Goal: Task Accomplishment & Management: Complete application form

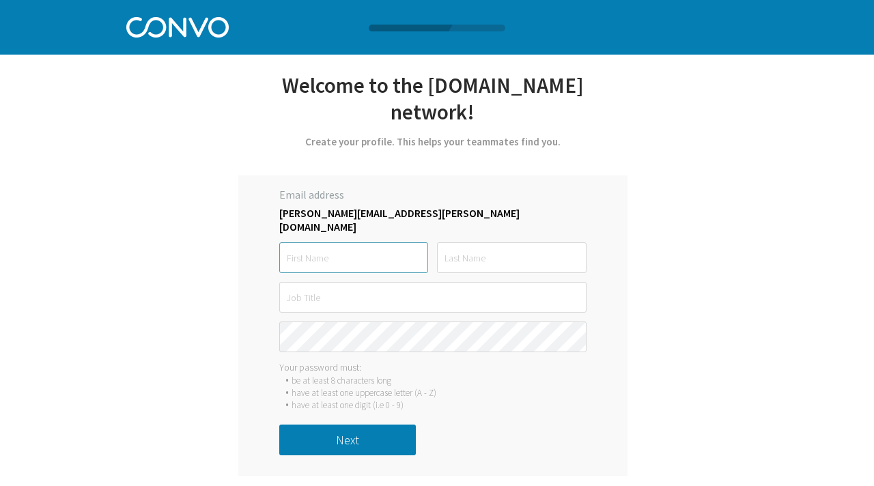
click at [349, 242] on input "text" at bounding box center [353, 257] width 149 height 31
type input "[PERSON_NAME]"
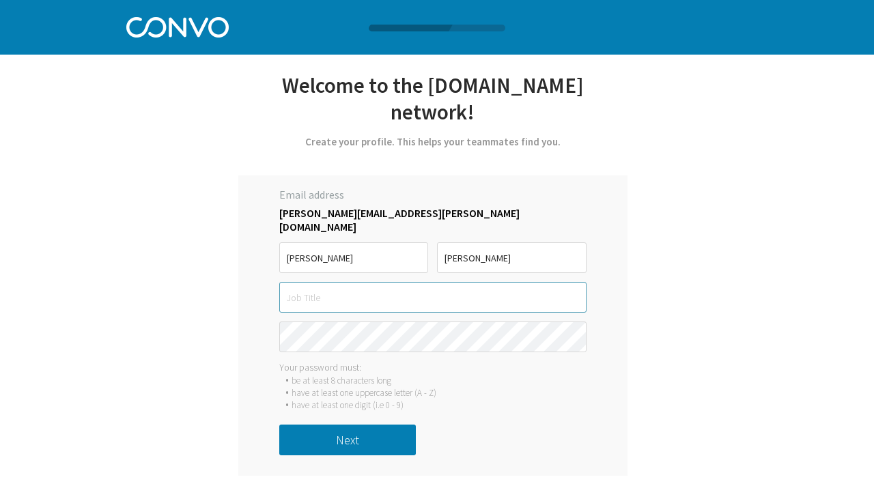
click at [348, 286] on input "text" at bounding box center [432, 297] width 307 height 31
type input "Sales Account Executive"
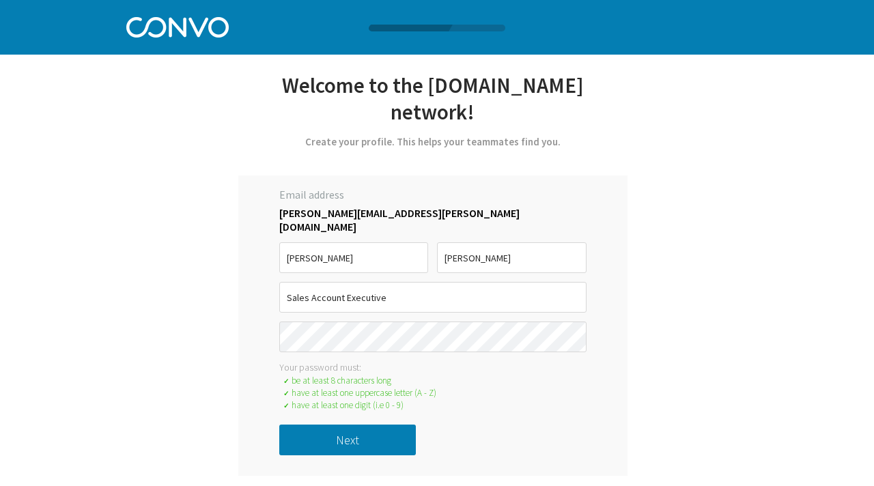
click at [340, 436] on button "Next" at bounding box center [347, 440] width 137 height 31
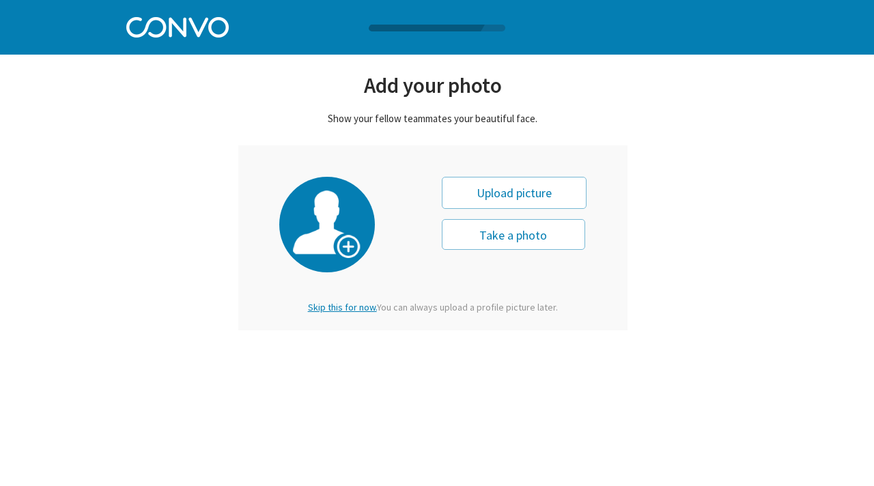
click at [509, 195] on div "Upload picture" at bounding box center [514, 193] width 145 height 32
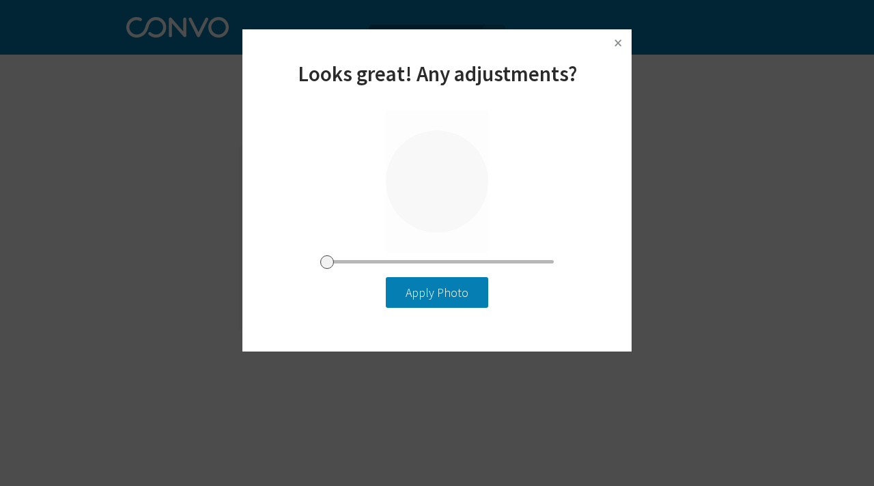
drag, startPoint x: 459, startPoint y: 195, endPoint x: 458, endPoint y: 188, distance: 7.6
click at [458, 188] on div at bounding box center [437, 182] width 102 height 143
type input "0"
drag, startPoint x: 325, startPoint y: 263, endPoint x: 289, endPoint y: 255, distance: 37.1
click at [320, 260] on input "range" at bounding box center [436, 261] width 233 height 3
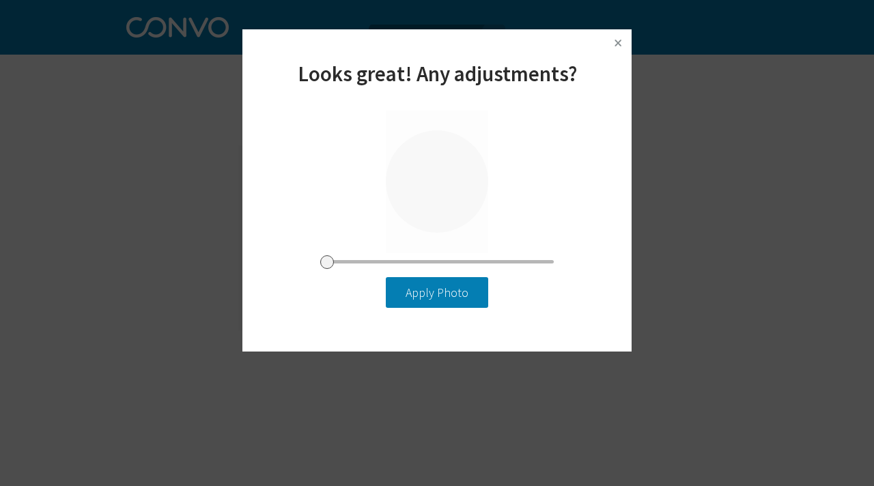
click at [447, 297] on button "Apply Photo" at bounding box center [437, 292] width 102 height 31
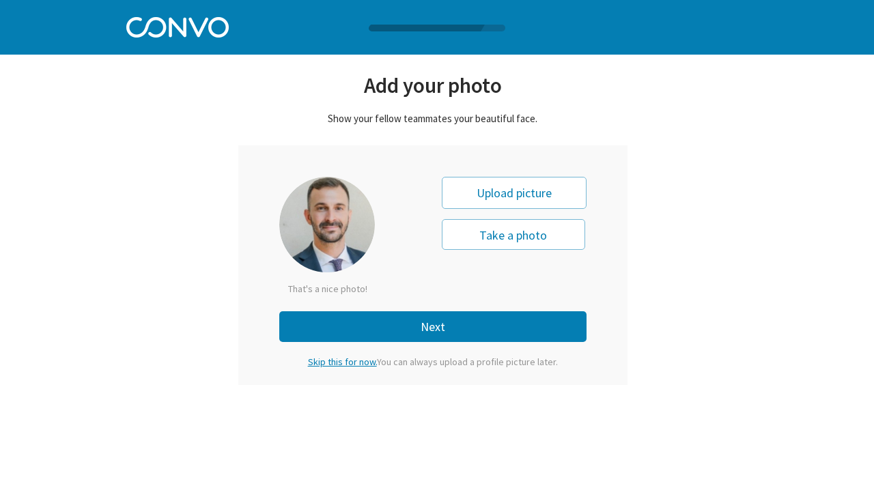
click at [420, 331] on button "Next" at bounding box center [432, 326] width 307 height 31
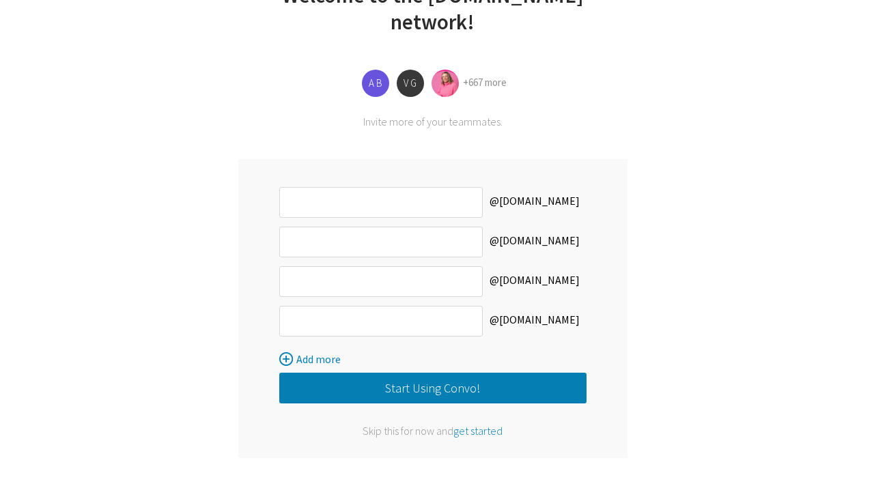
scroll to position [93, 0]
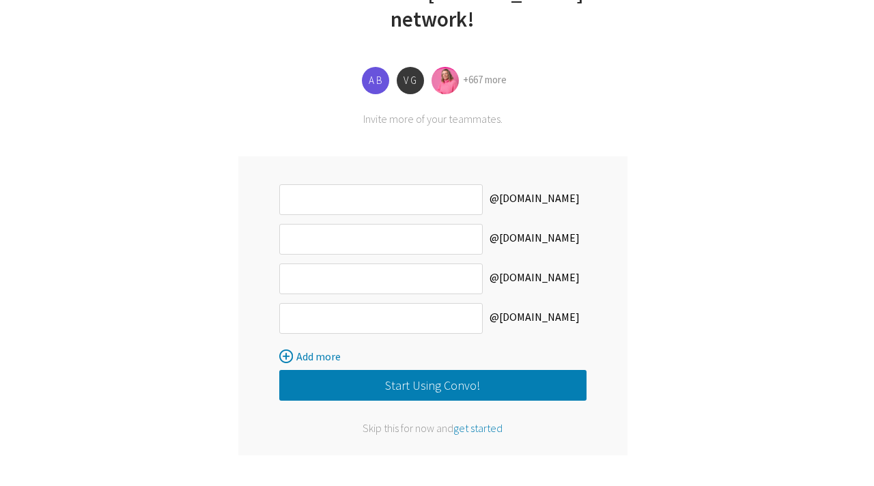
click at [438, 387] on button "Start Using Convo!" at bounding box center [432, 385] width 307 height 31
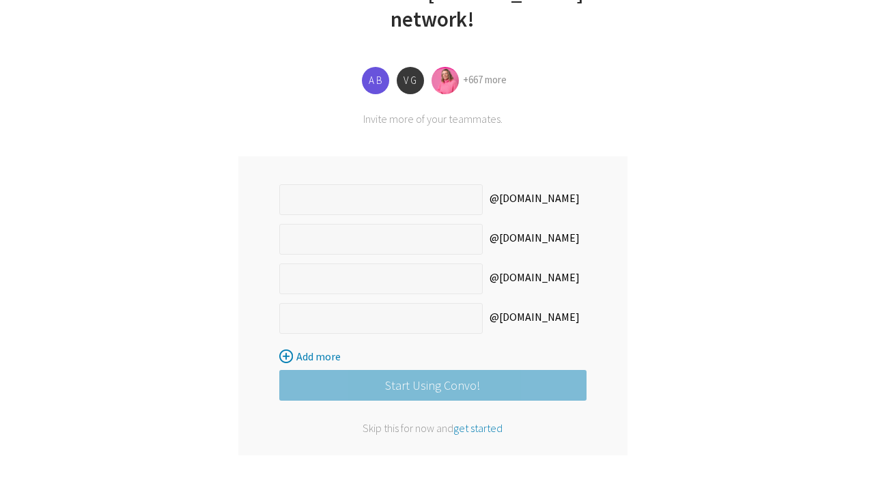
scroll to position [0, 0]
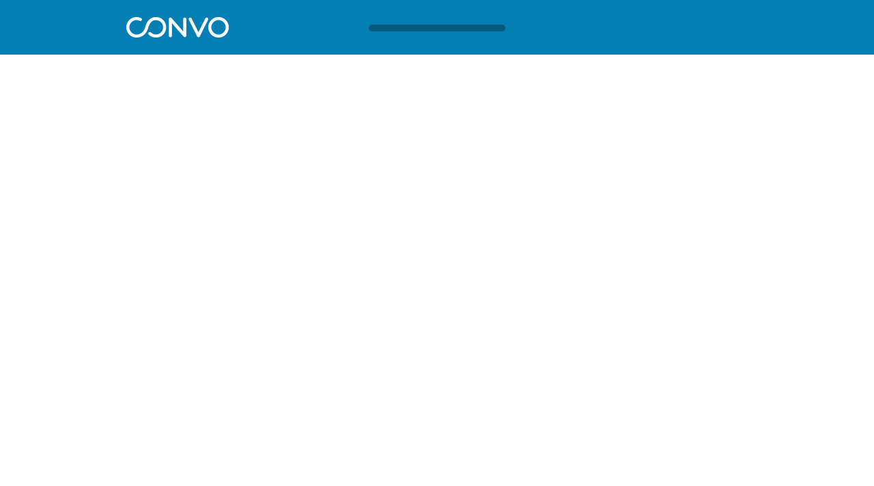
click at [425, 27] on div at bounding box center [448, 28] width 163 height 7
